Goal: Task Accomplishment & Management: Complete application form

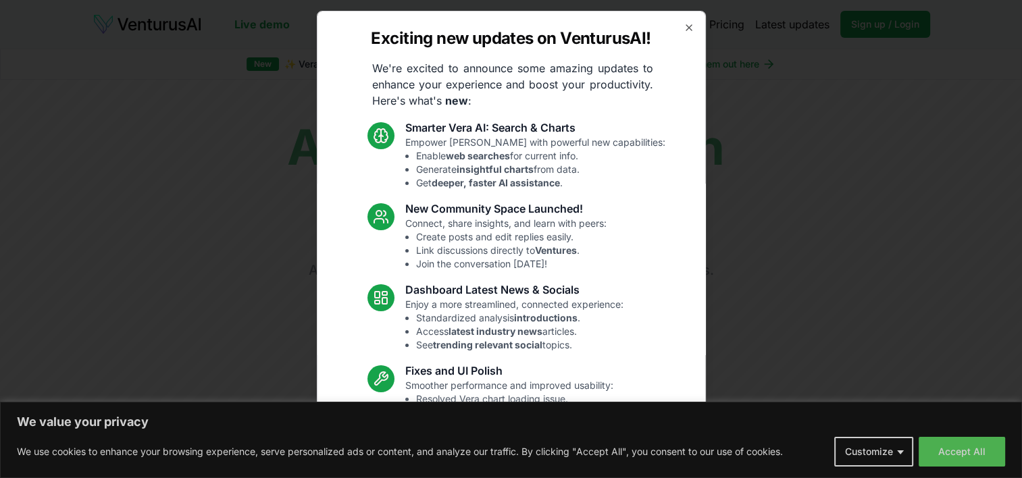
click at [676, 32] on div "Exciting new updates on VenturusAI! We're excited to announce some amazing upda…" at bounding box center [511, 239] width 389 height 457
click at [686, 25] on icon "button" at bounding box center [688, 27] width 5 height 5
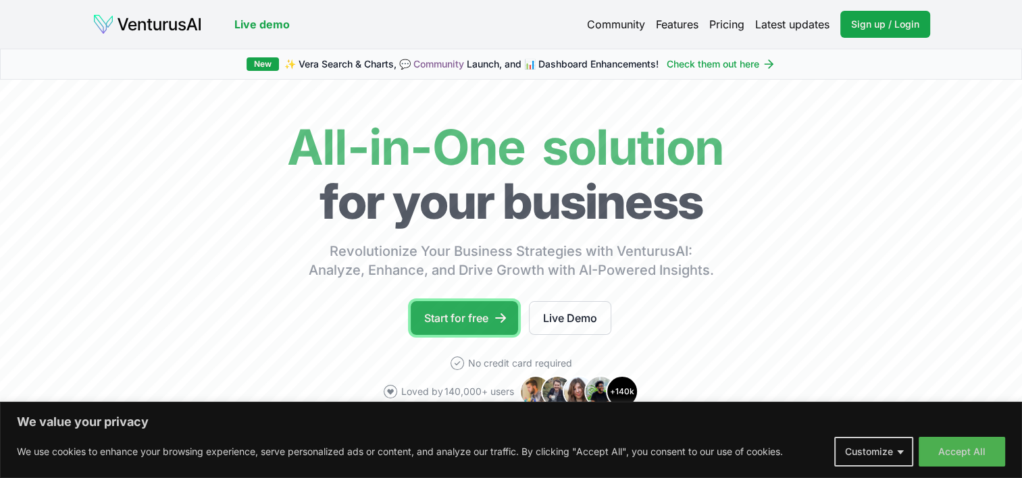
click at [435, 309] on link "Start for free" at bounding box center [464, 318] width 107 height 34
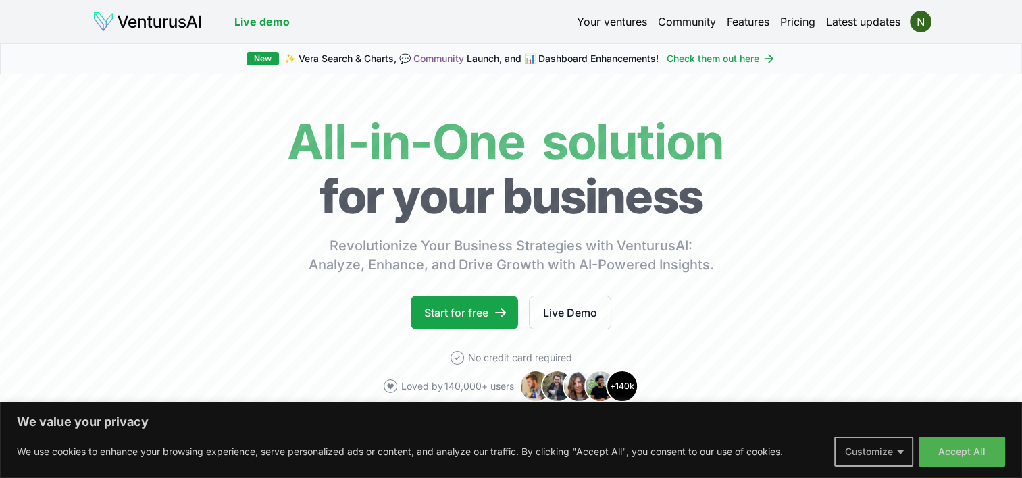
click at [898, 452] on button "Customize" at bounding box center [873, 452] width 79 height 30
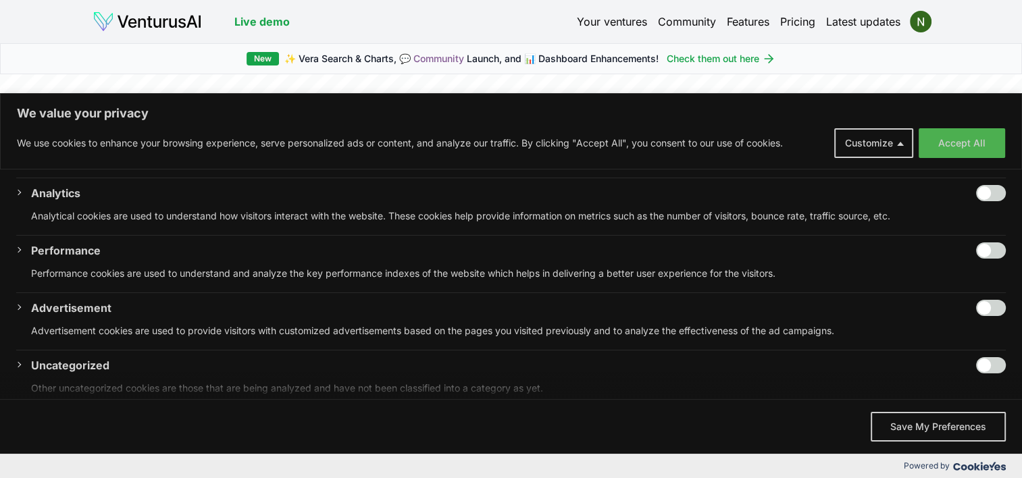
scroll to position [197, 0]
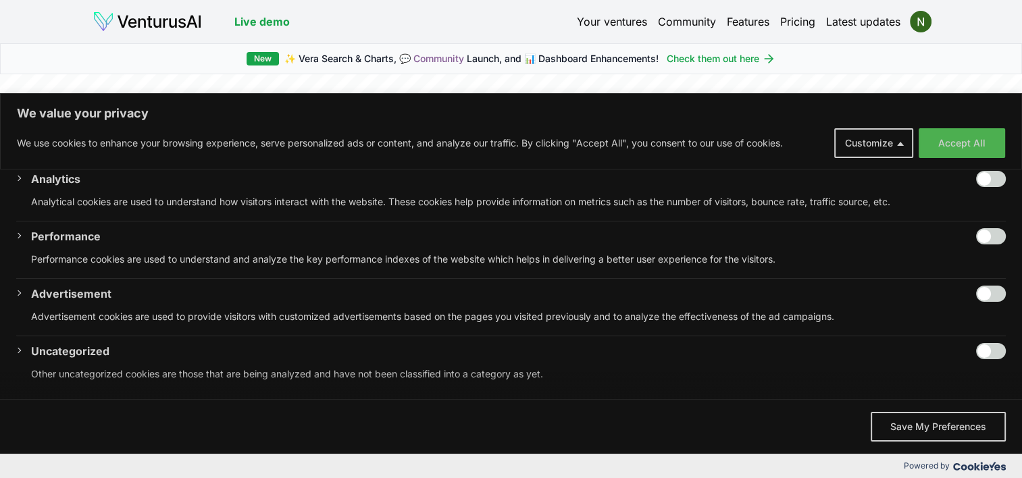
click at [976, 346] on input "Enable Uncategorized" at bounding box center [991, 351] width 30 height 16
click at [992, 351] on input "Disable Uncategorized" at bounding box center [991, 351] width 30 height 16
checkbox input "false"
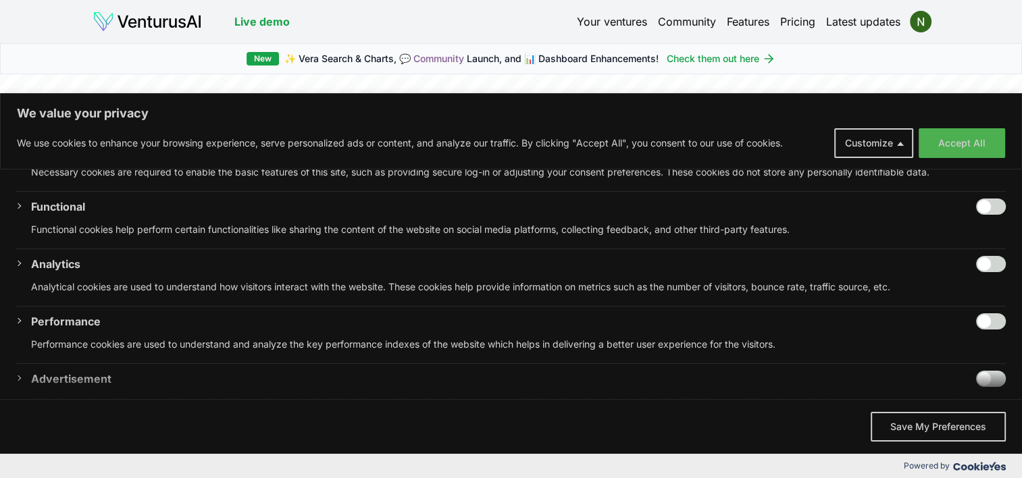
scroll to position [0, 0]
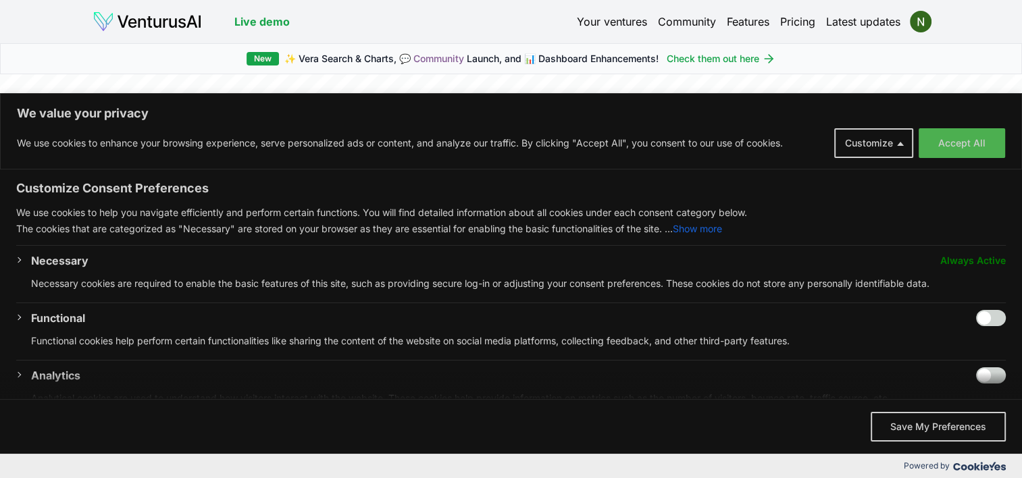
click at [976, 314] on input "Enable Functional" at bounding box center [991, 318] width 30 height 16
click at [988, 314] on input "Disable Functional" at bounding box center [991, 318] width 30 height 16
checkbox input "false"
click at [940, 424] on button "Save My Preferences" at bounding box center [938, 427] width 135 height 30
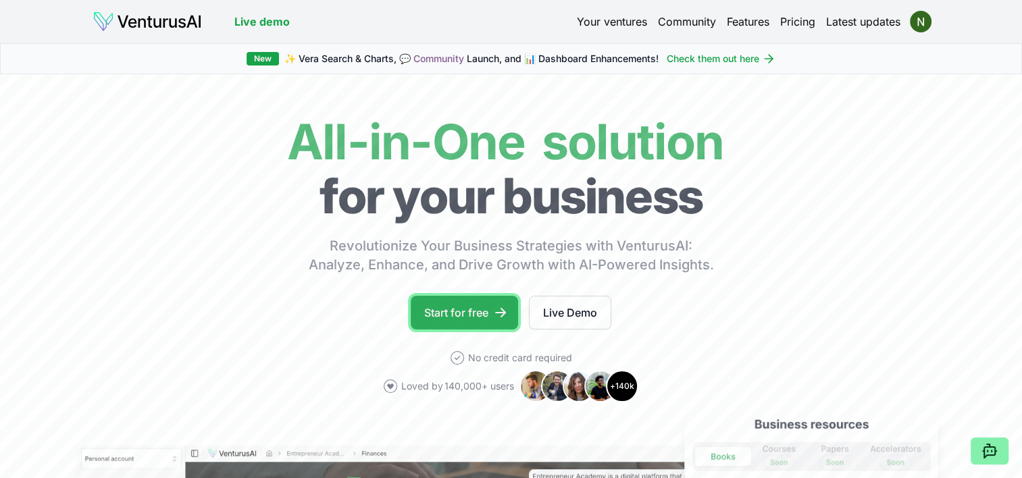
click at [483, 309] on link "Start for free" at bounding box center [464, 313] width 107 height 34
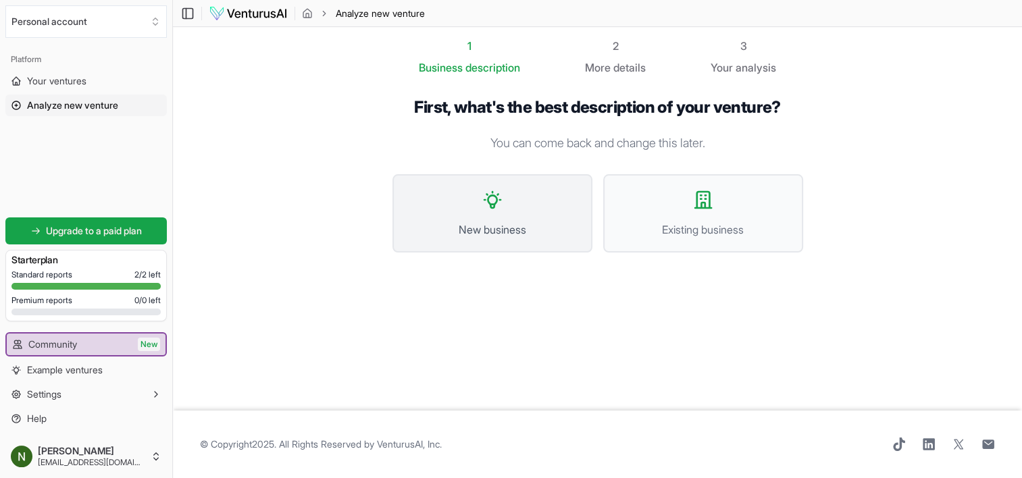
click at [503, 200] on button "New business" at bounding box center [492, 213] width 200 height 78
